Goal: Task Accomplishment & Management: Use online tool/utility

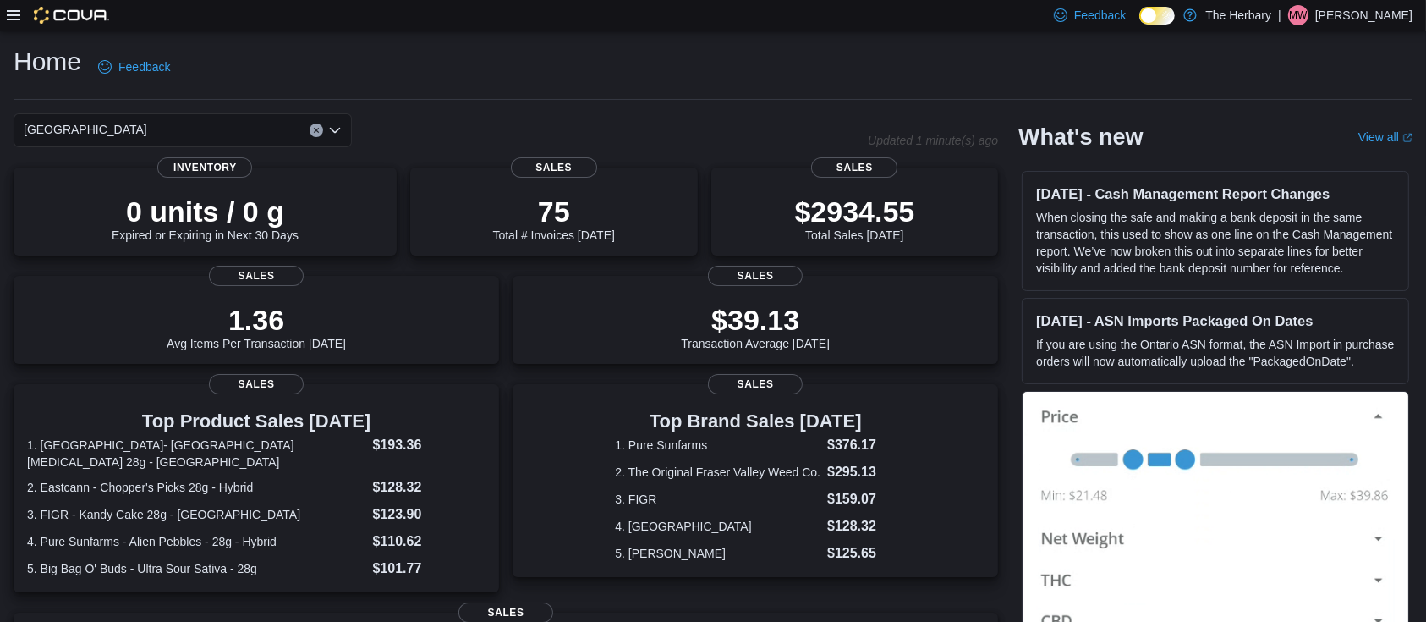
click at [14, 19] on icon at bounding box center [14, 15] width 14 height 10
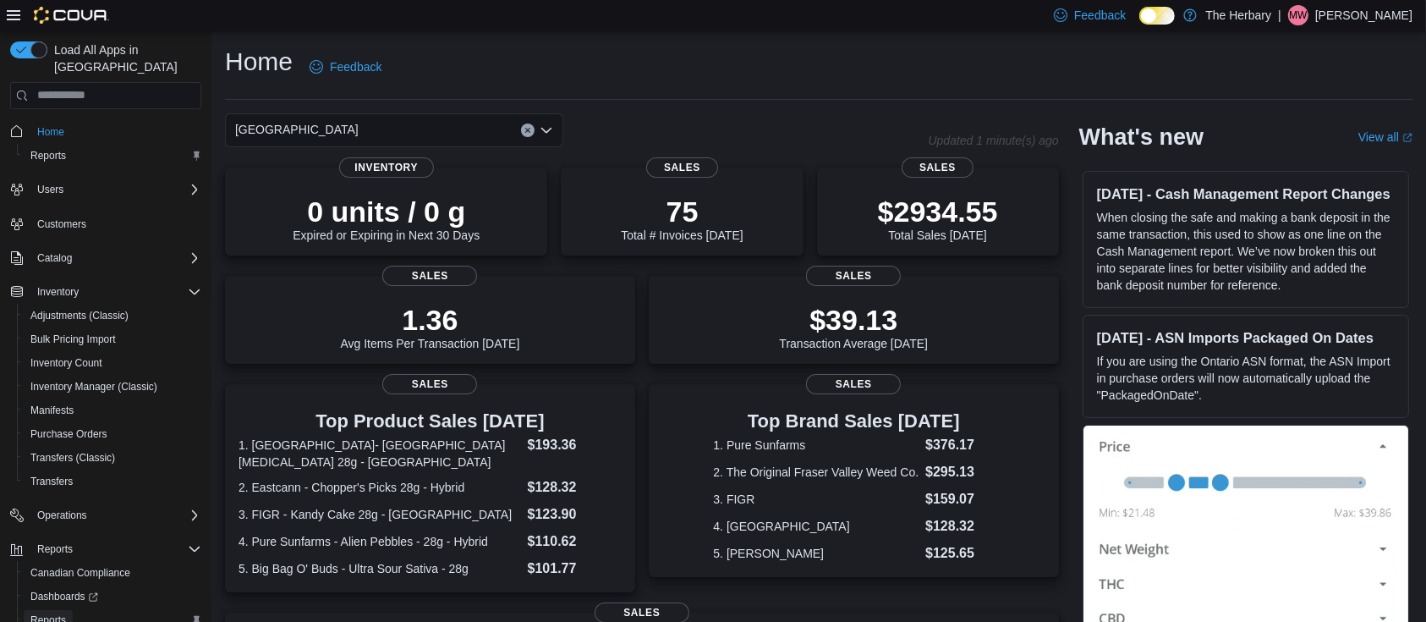
click at [45, 613] on span "Reports" at bounding box center [48, 620] width 36 height 14
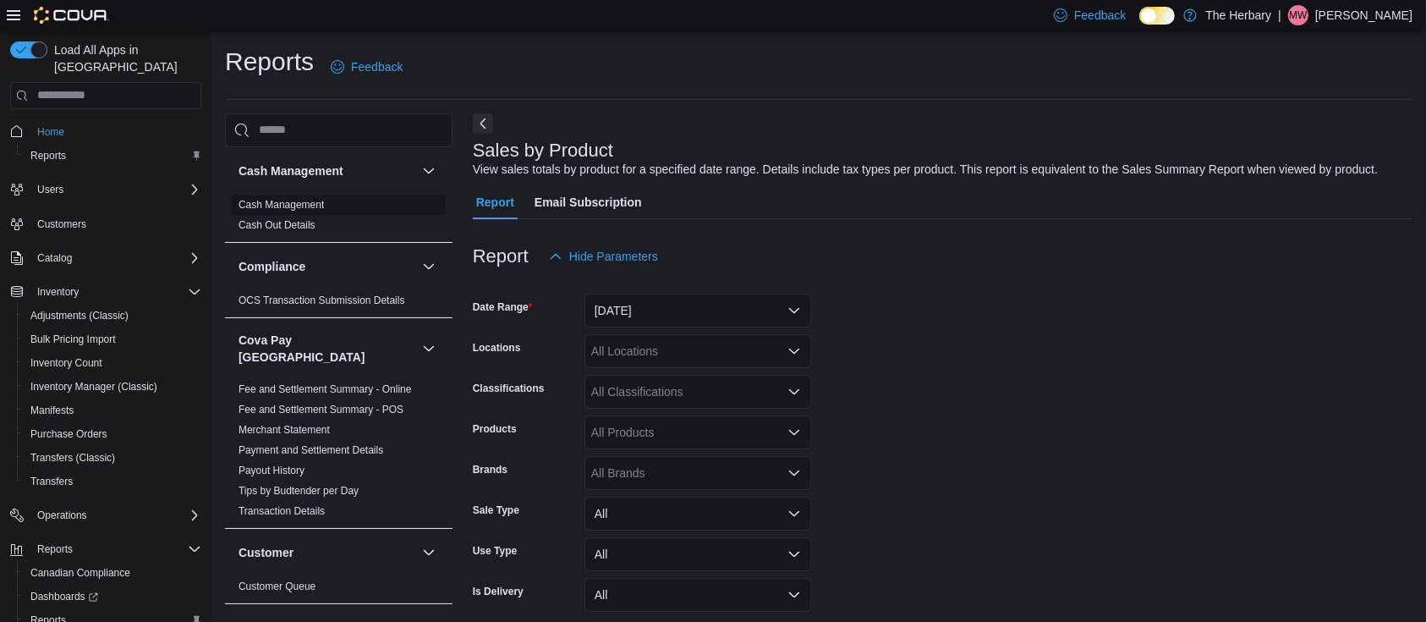
click at [289, 200] on link "Cash Management" at bounding box center [281, 205] width 85 height 12
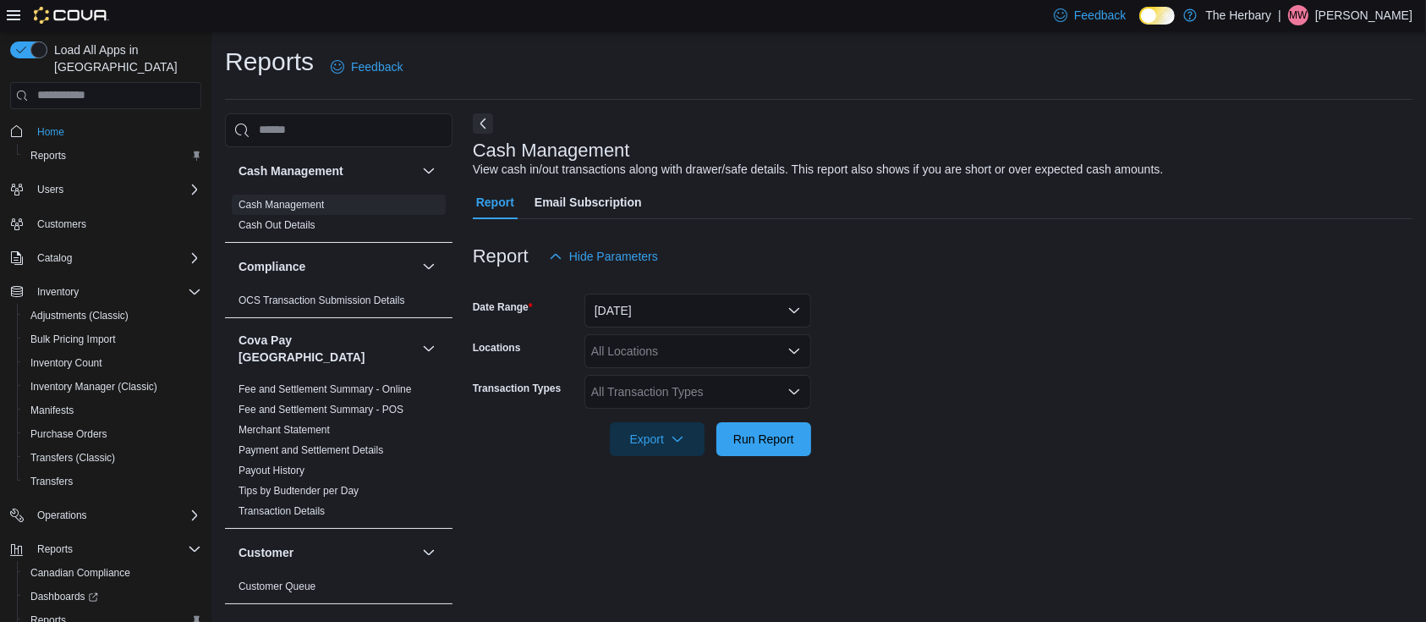
scroll to position [5, 0]
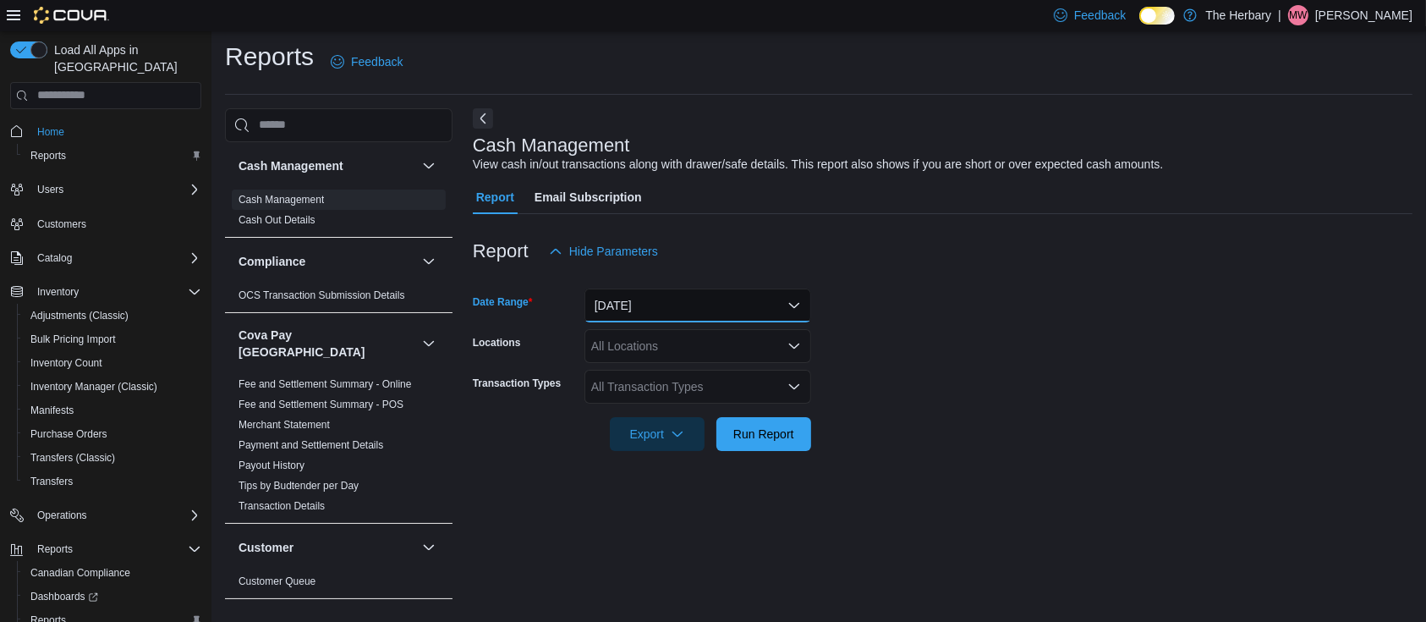
click at [613, 314] on button "Today" at bounding box center [698, 306] width 227 height 34
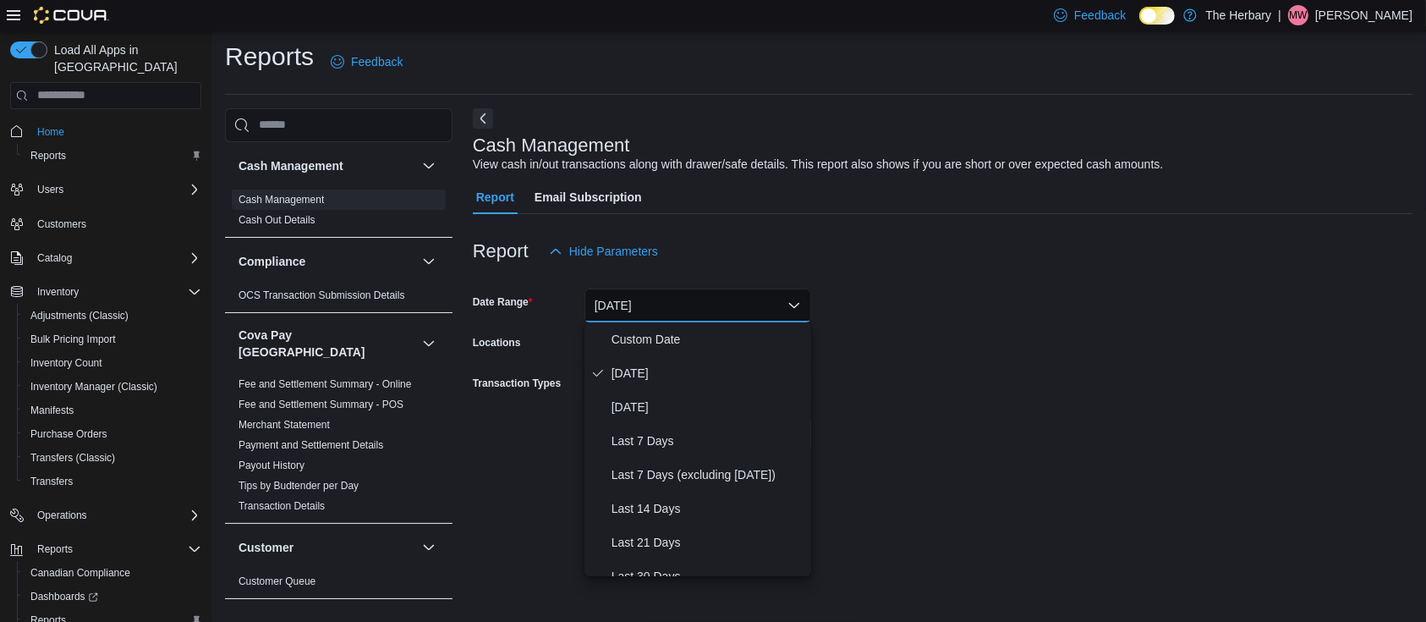
click at [893, 337] on form "Date Range Today Locations All Locations Transaction Types All Transaction Type…" at bounding box center [943, 359] width 940 height 183
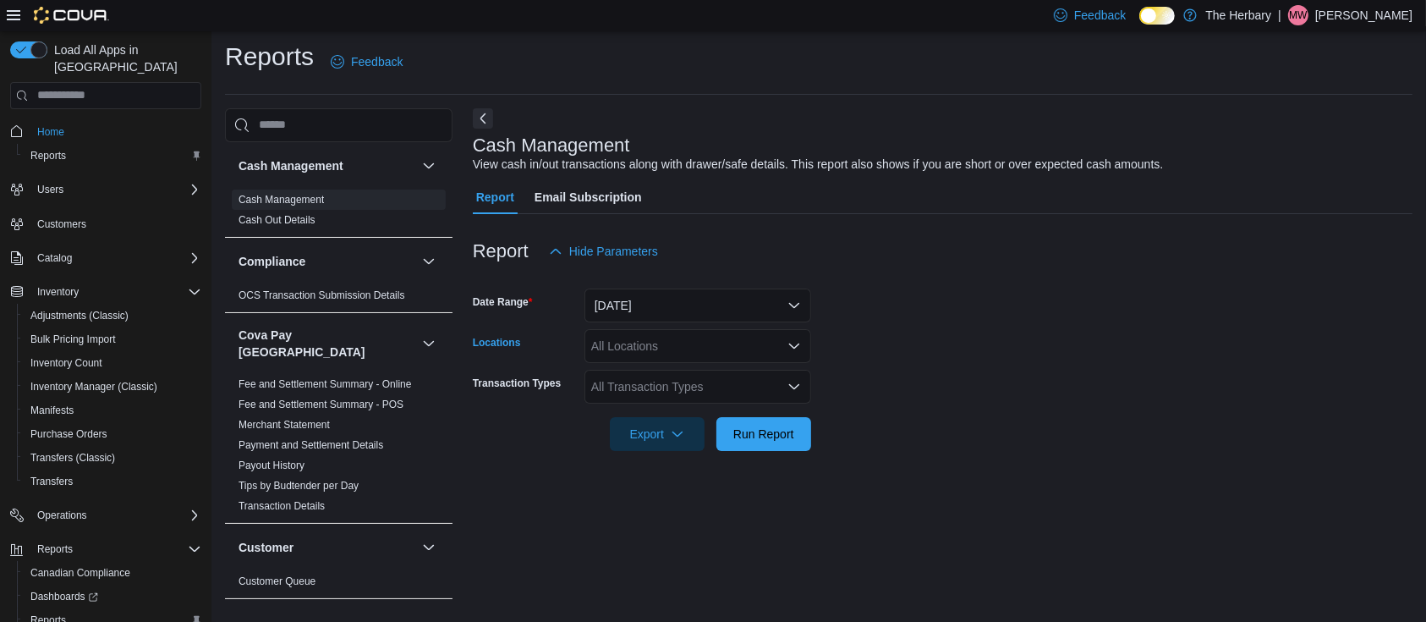
click at [745, 336] on div "All Locations" at bounding box center [698, 346] width 227 height 34
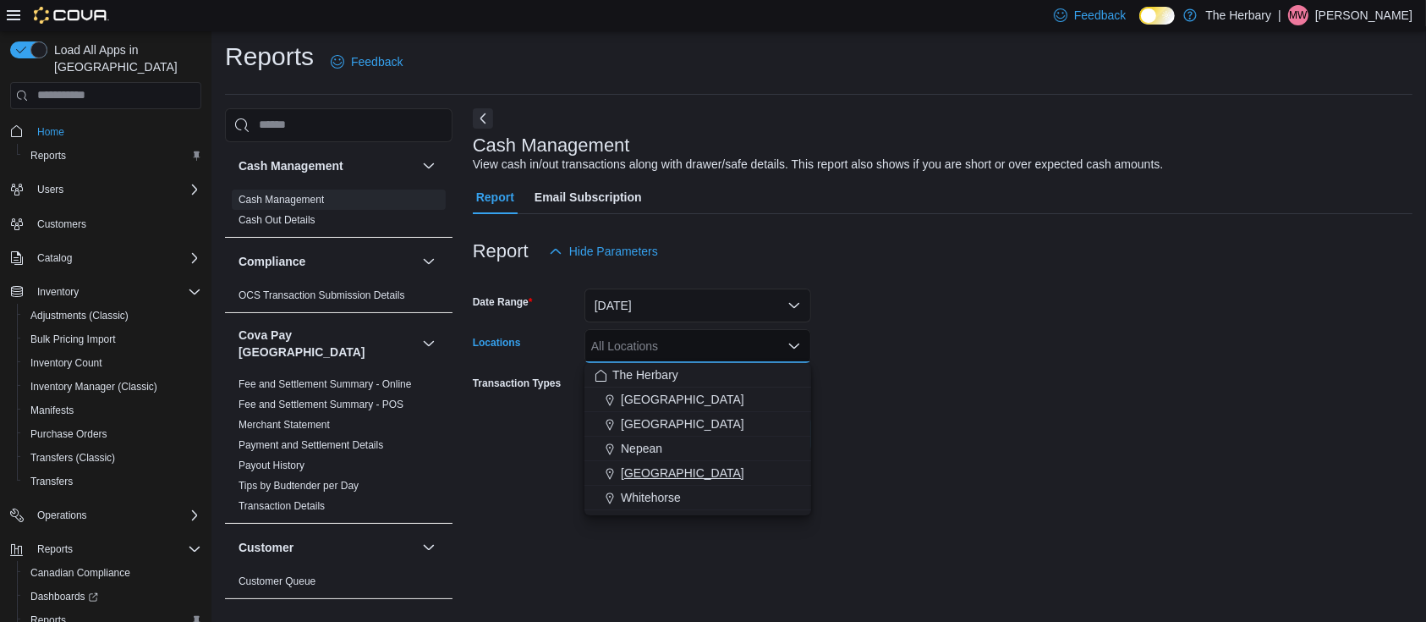
click at [683, 475] on div "[GEOGRAPHIC_DATA]" at bounding box center [698, 472] width 206 height 17
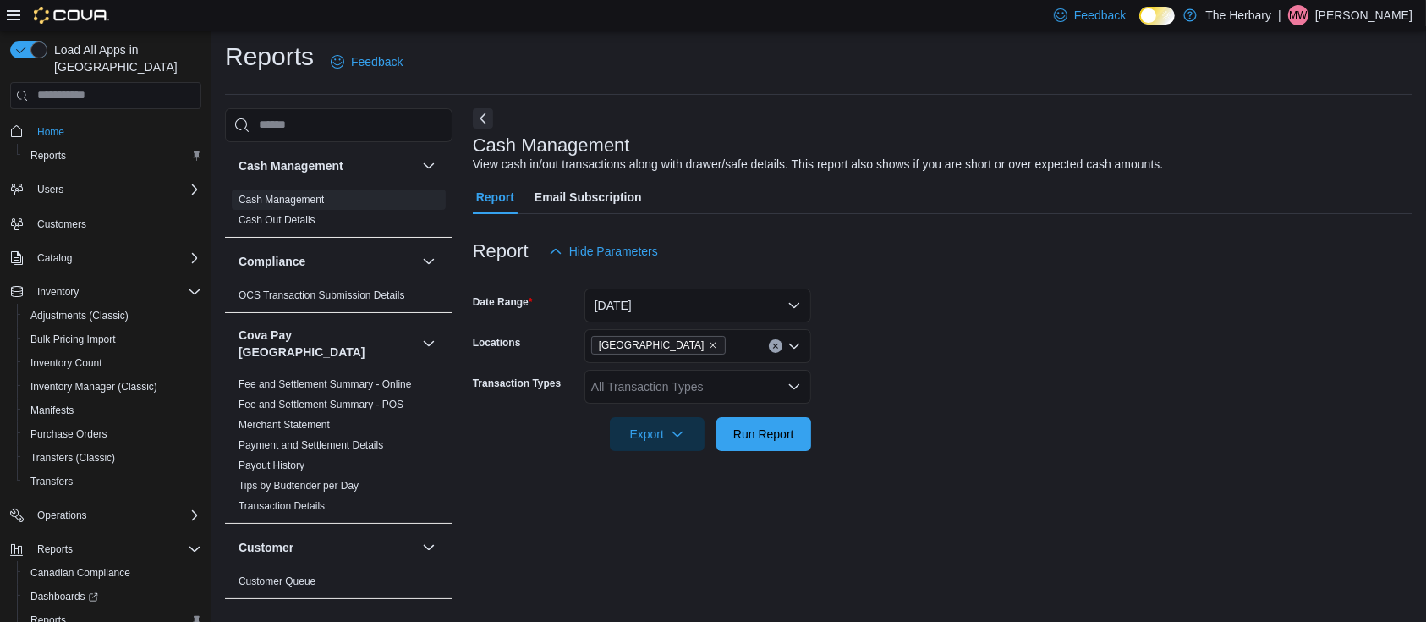
click at [914, 430] on form "Date Range Today Locations Ottawa Transaction Types All Transaction Types Expor…" at bounding box center [943, 359] width 940 height 183
click at [757, 427] on span "Run Report" at bounding box center [764, 433] width 61 height 17
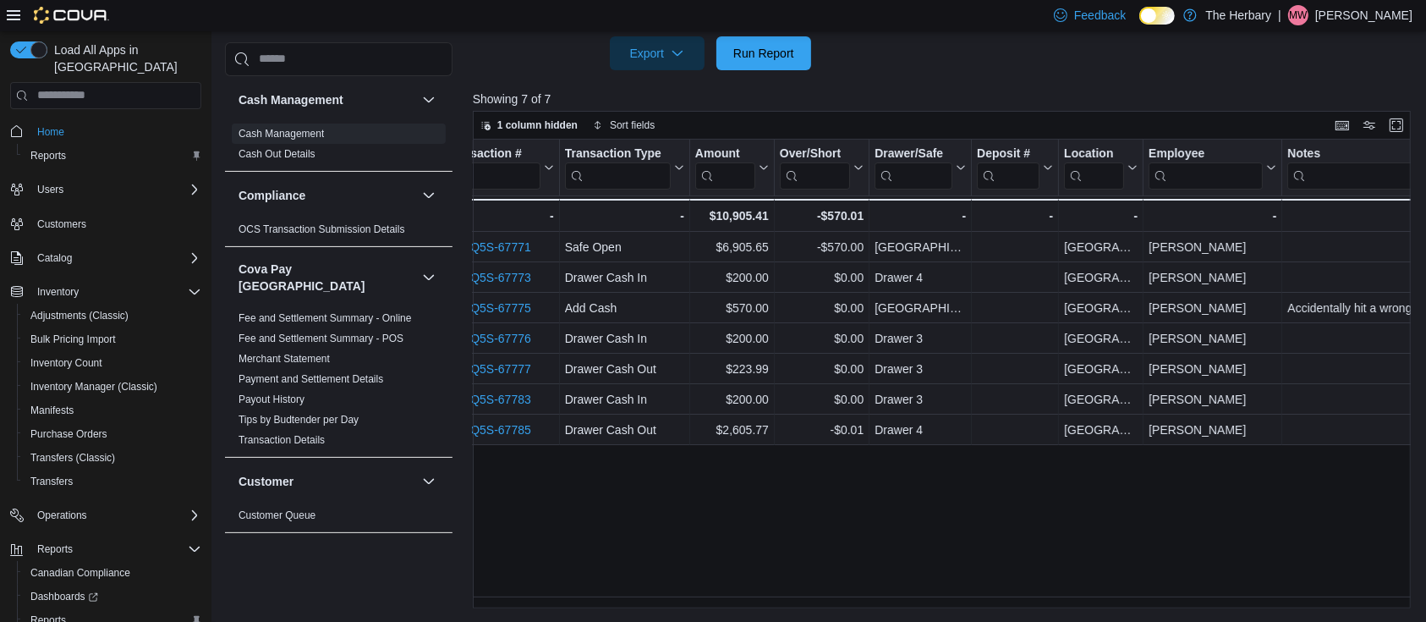
scroll to position [0, 241]
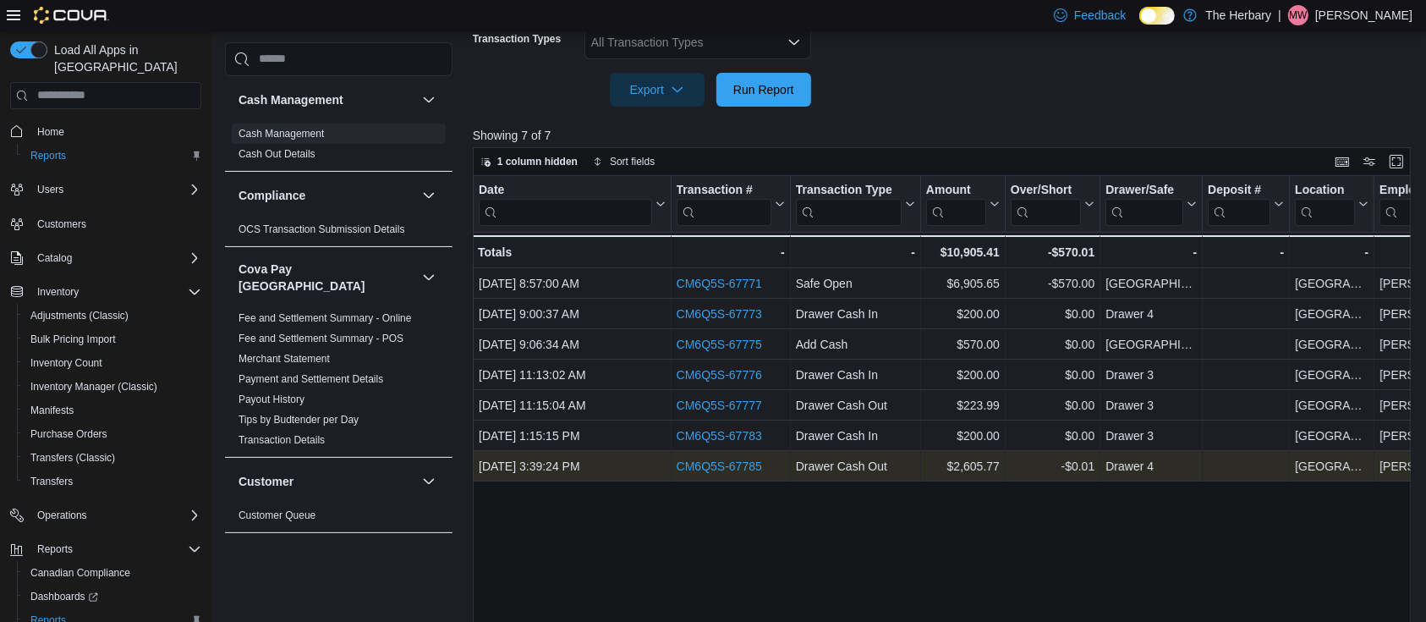
click at [732, 463] on link "CM6Q5S-67785" at bounding box center [718, 466] width 85 height 14
